Goal: Find specific page/section: Find specific page/section

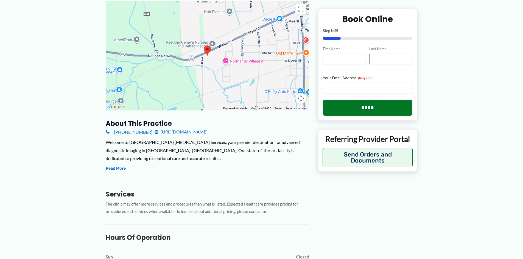
scroll to position [82, 0]
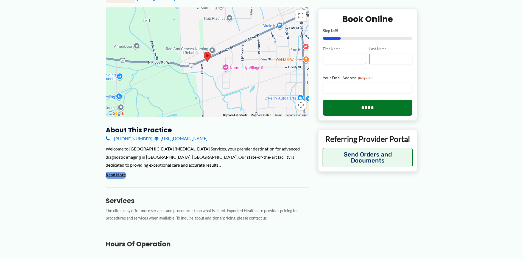
click at [108, 172] on button "Read More" at bounding box center [116, 175] width 20 height 7
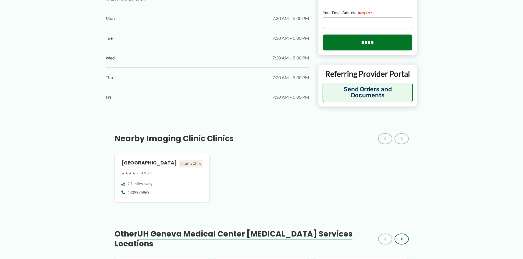
scroll to position [604, 0]
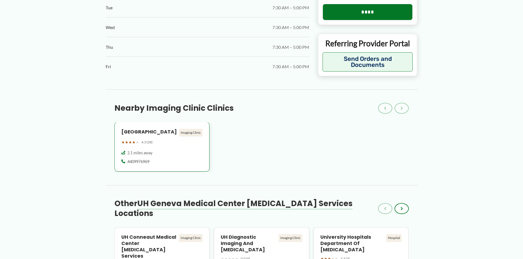
click at [129, 150] on span "2.1 miles away" at bounding box center [139, 152] width 25 height 5
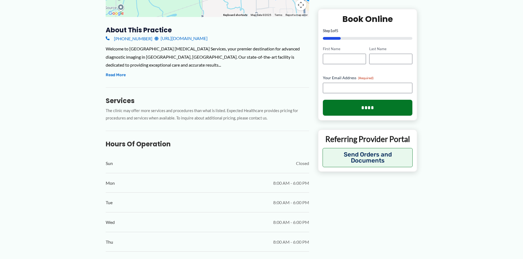
scroll to position [106, 0]
